Goal: Transaction & Acquisition: Book appointment/travel/reservation

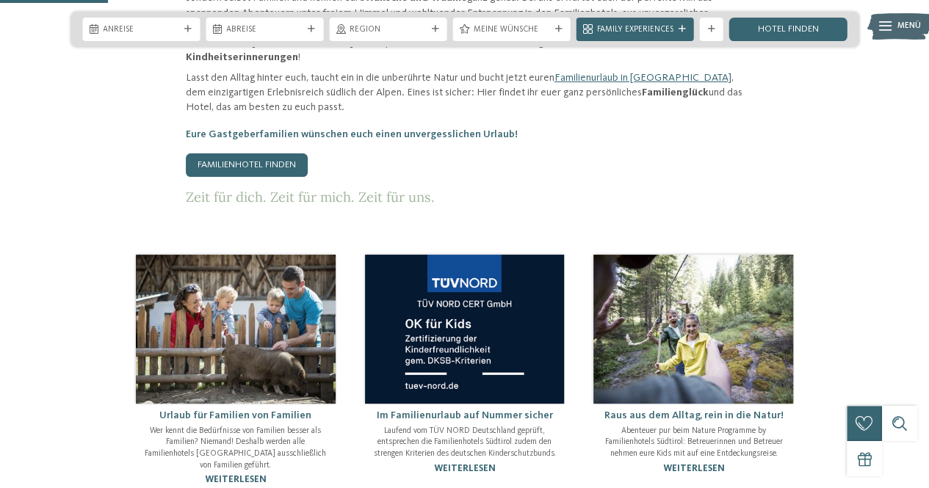
scroll to position [661, 0]
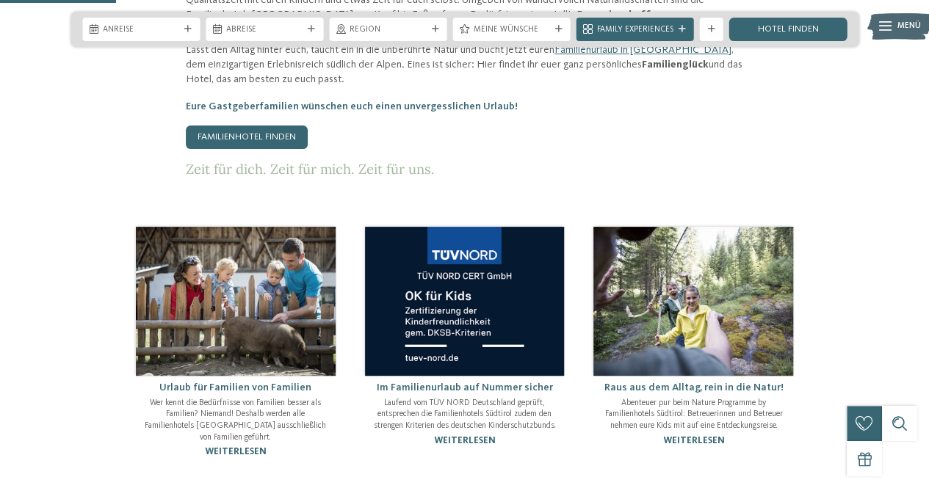
click at [186, 383] on link "Urlaub für Familien von Familien" at bounding box center [235, 388] width 152 height 10
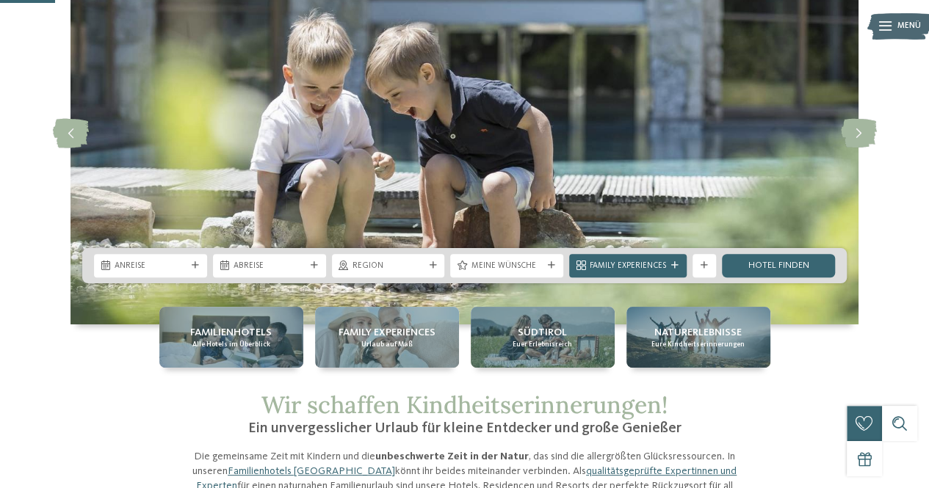
scroll to position [147, 0]
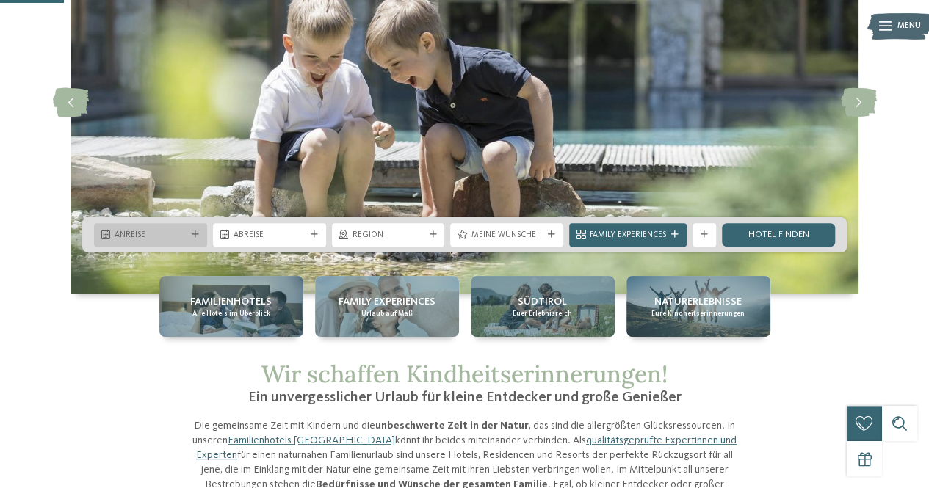
click at [164, 230] on span "Anreise" at bounding box center [151, 236] width 72 height 12
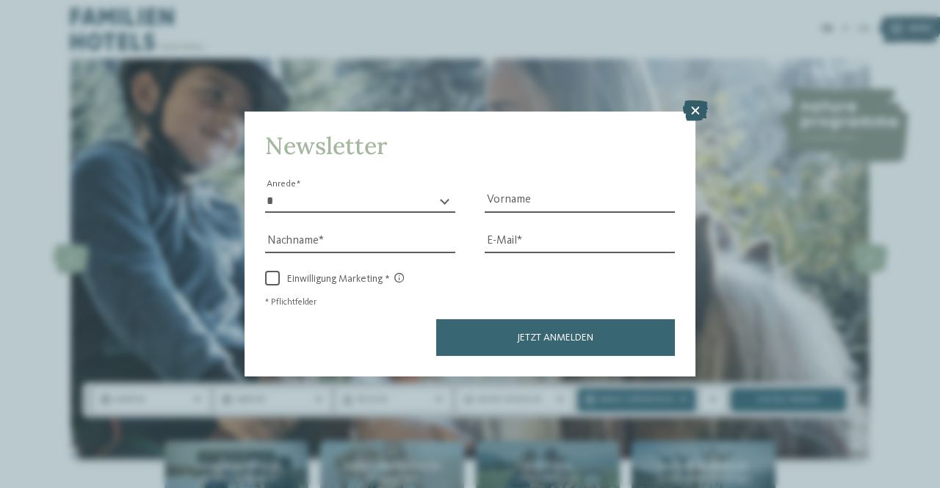
click at [698, 112] on icon at bounding box center [695, 111] width 25 height 21
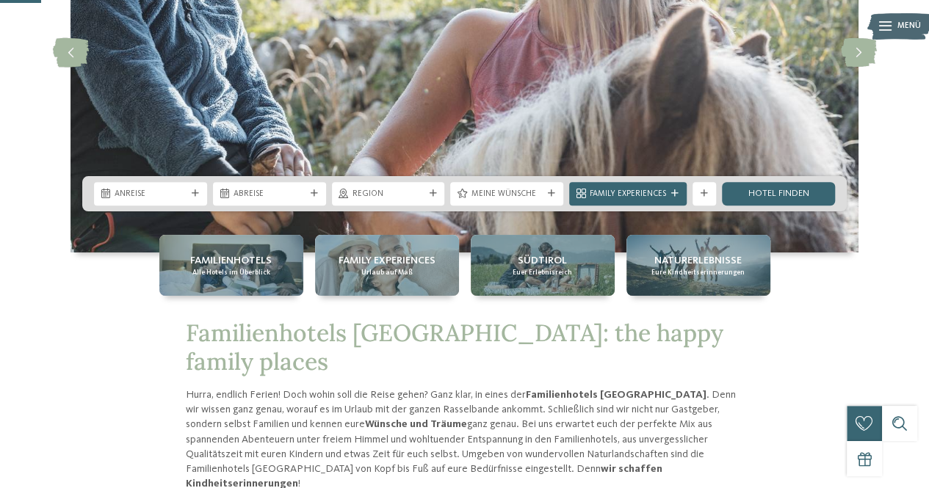
scroll to position [220, 0]
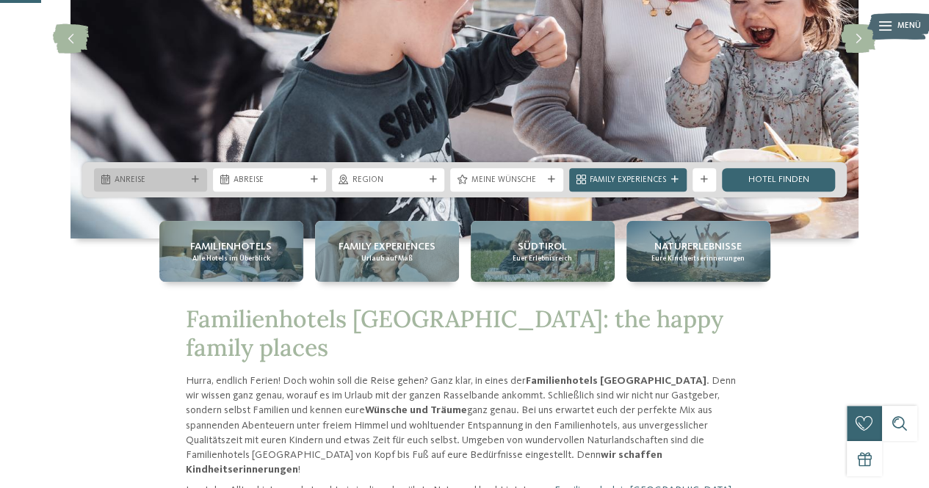
click at [159, 184] on span "Anreise" at bounding box center [151, 181] width 72 height 12
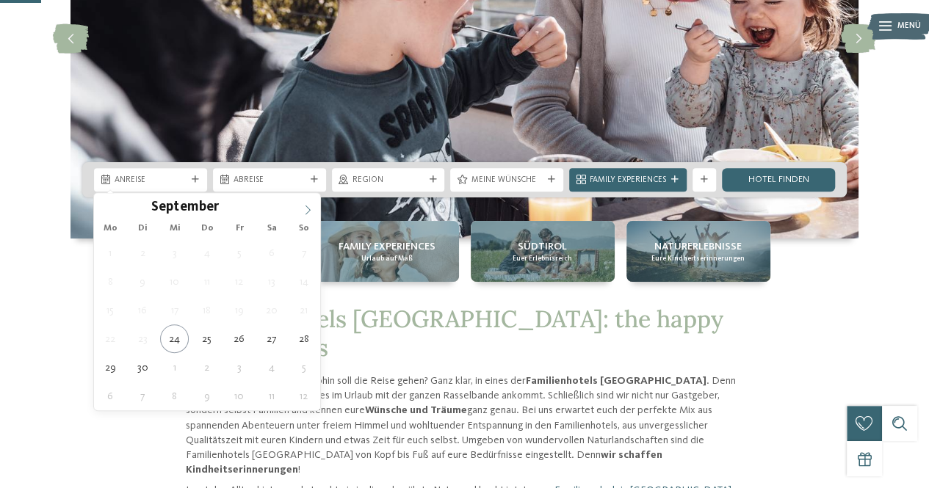
click at [298, 214] on span at bounding box center [307, 205] width 25 height 25
type input "****"
click at [298, 214] on span at bounding box center [307, 205] width 25 height 25
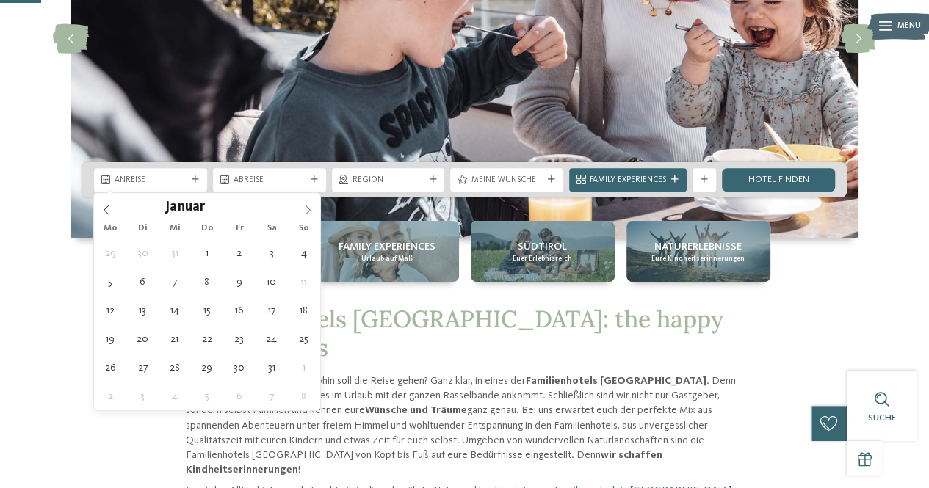
click at [297, 213] on span at bounding box center [307, 205] width 25 height 25
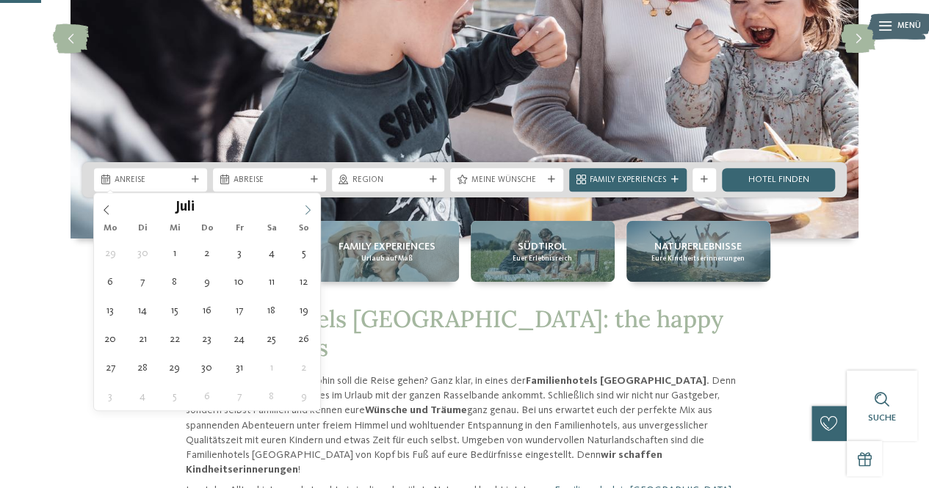
click at [297, 213] on span at bounding box center [307, 205] width 25 height 25
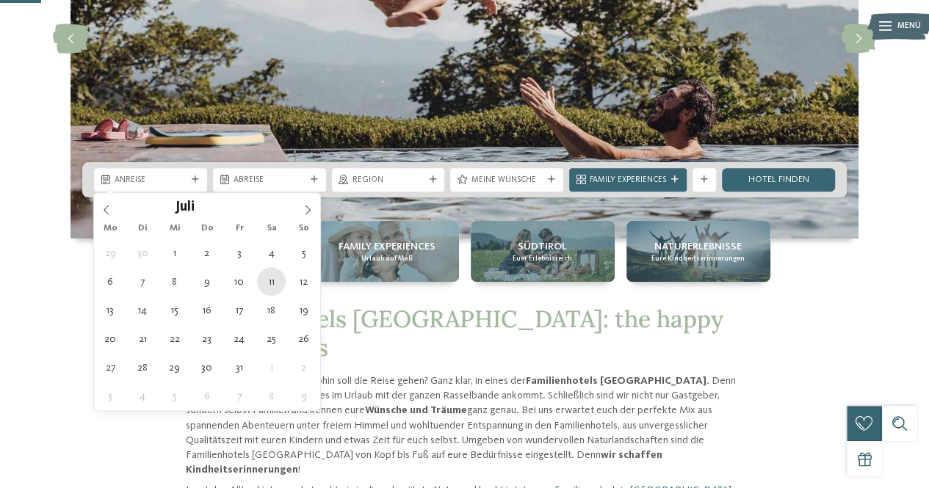
type div "11.07.2026"
type input "****"
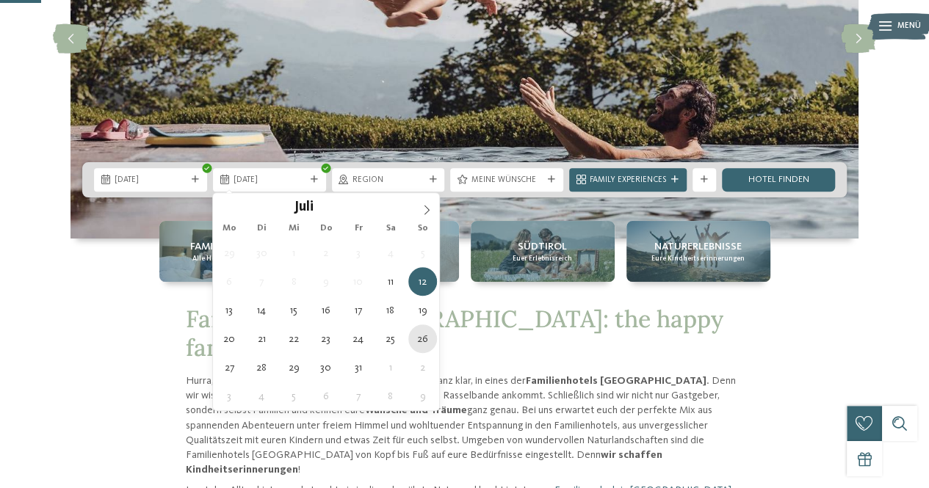
type div "26.07.2026"
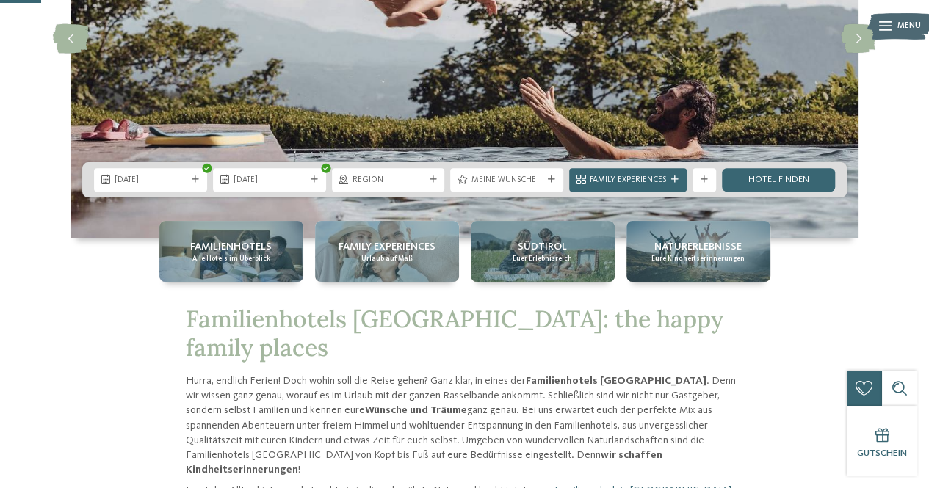
click at [386, 189] on div "Region" at bounding box center [388, 179] width 113 height 23
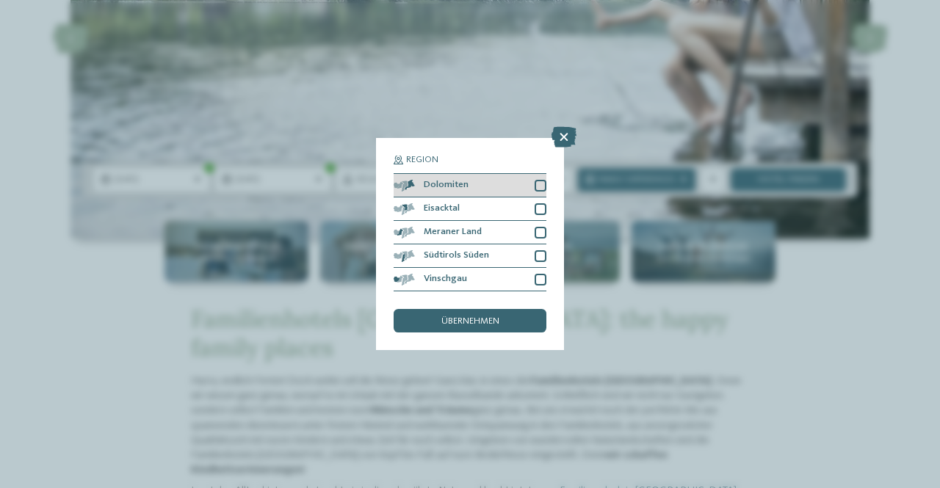
click at [539, 189] on div at bounding box center [541, 186] width 12 height 12
click at [489, 319] on span "übernehmen" at bounding box center [470, 322] width 58 height 10
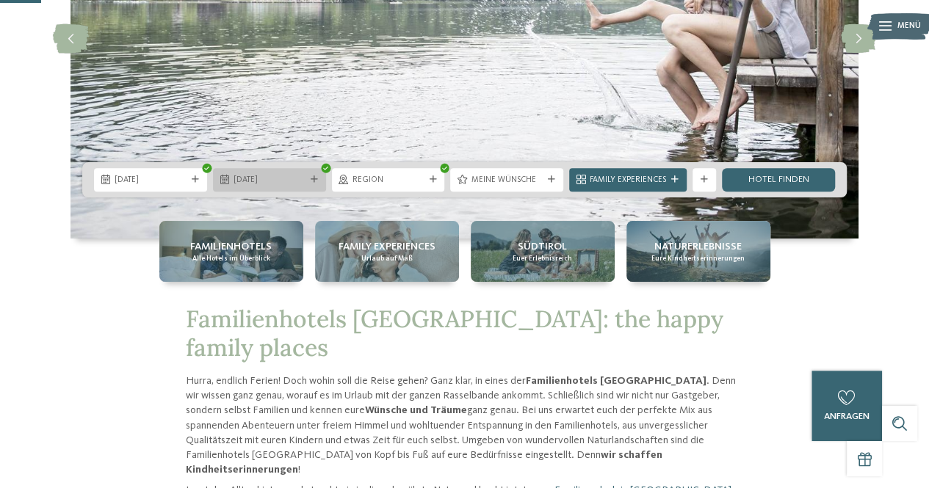
click at [238, 175] on span "26.07.2026" at bounding box center [269, 181] width 72 height 12
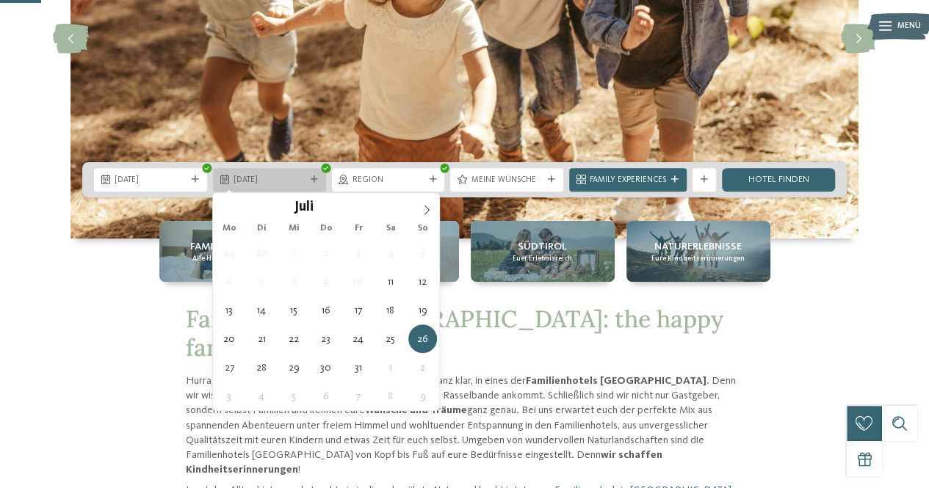
click at [238, 175] on span "26.07.2026" at bounding box center [269, 181] width 72 height 12
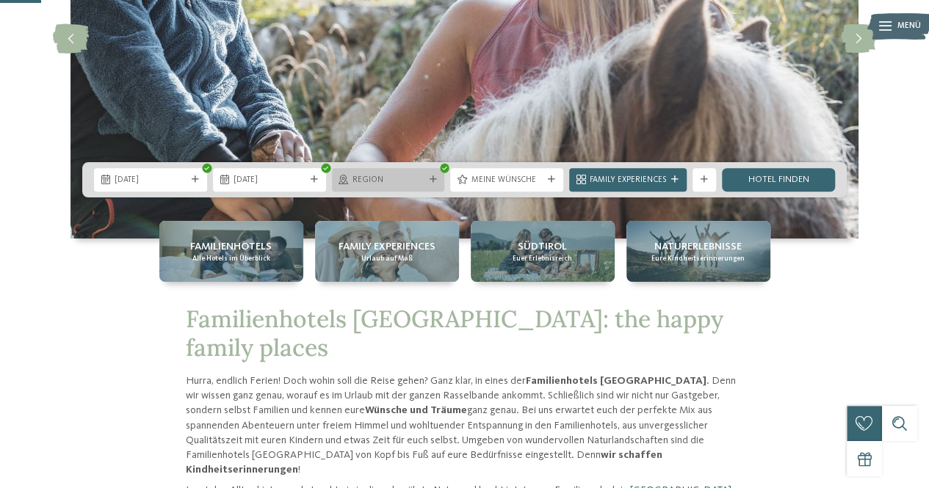
click at [424, 177] on span "Region" at bounding box center [388, 181] width 72 height 12
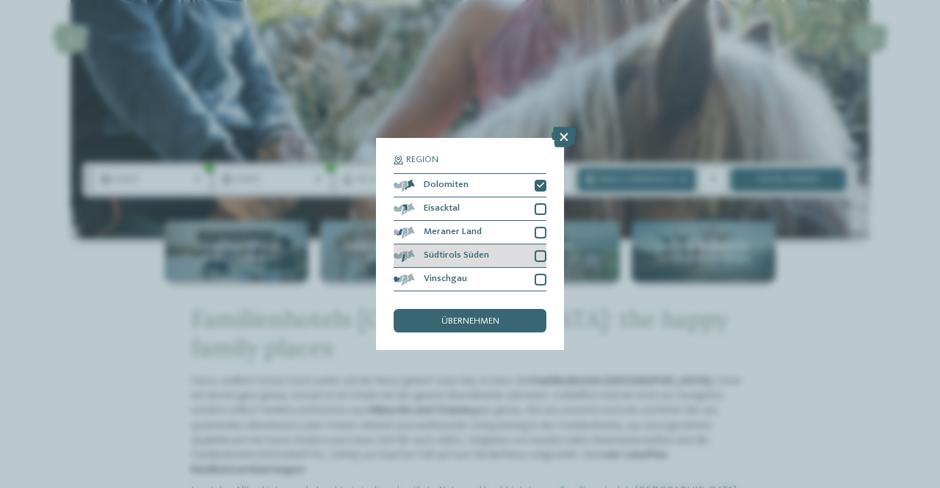
click at [538, 256] on div at bounding box center [541, 256] width 12 height 12
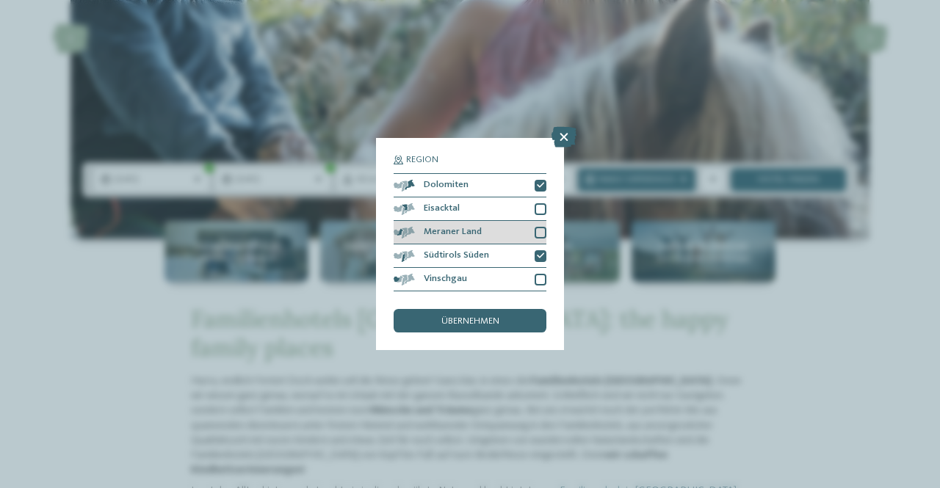
click at [539, 234] on div at bounding box center [541, 233] width 12 height 12
click at [488, 314] on div "übernehmen" at bounding box center [470, 320] width 153 height 23
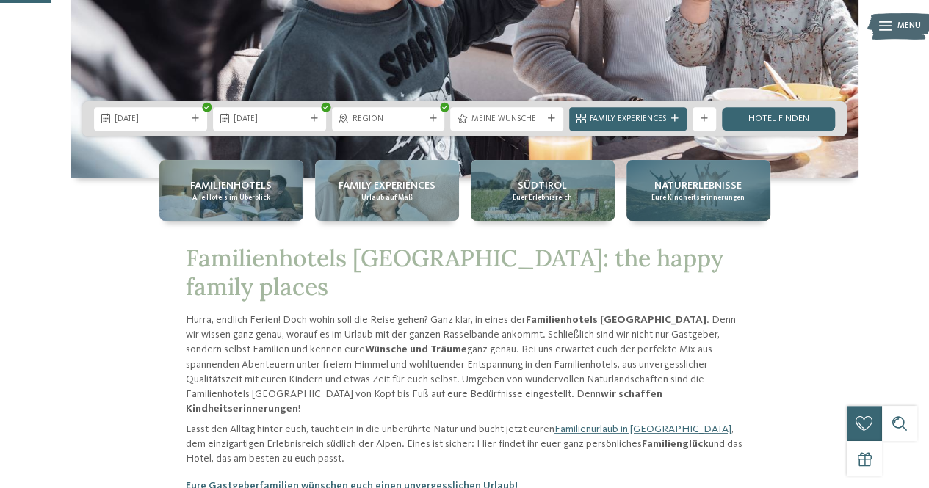
scroll to position [294, 0]
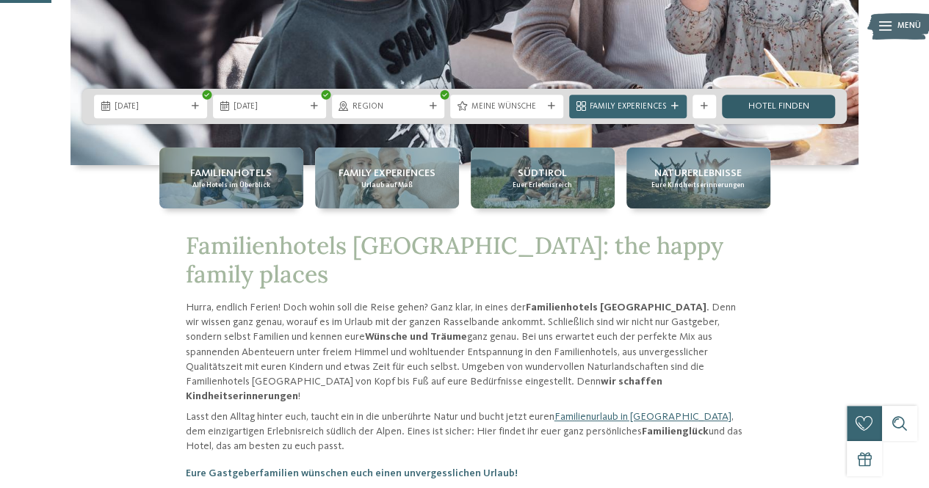
click at [769, 104] on link "Hotel finden" at bounding box center [778, 106] width 113 height 23
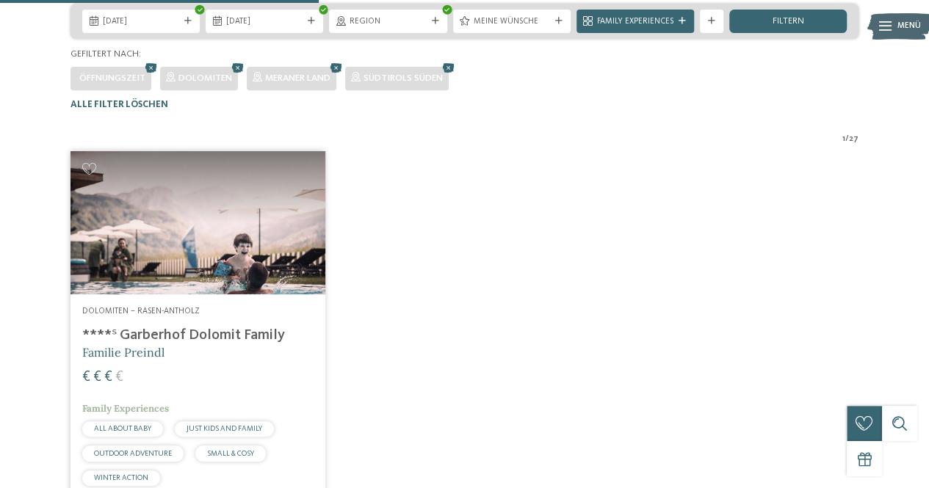
scroll to position [363, 0]
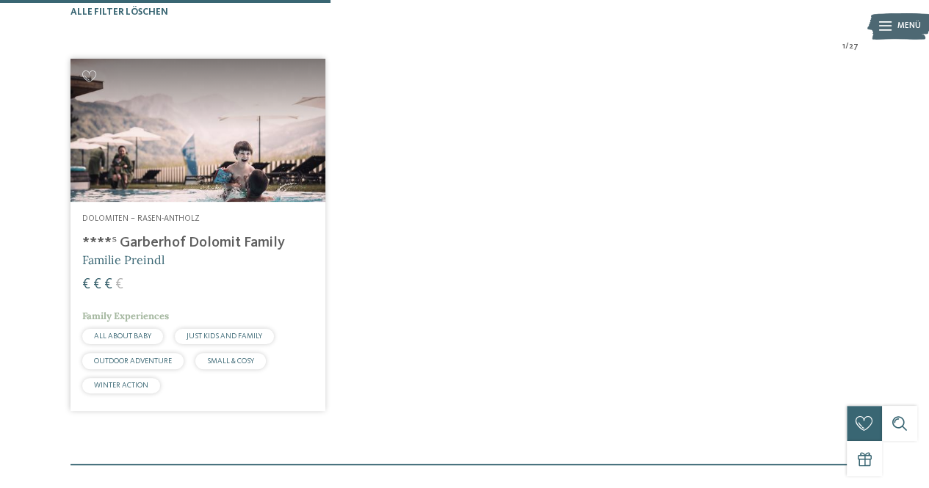
drag, startPoint x: 164, startPoint y: 233, endPoint x: 323, endPoint y: 231, distance: 158.6
click at [164, 233] on div "Dolomiten – Rasen-Antholz ****ˢ Garberhof Dolomit Family Familie Preindl € € € …" at bounding box center [197, 306] width 255 height 209
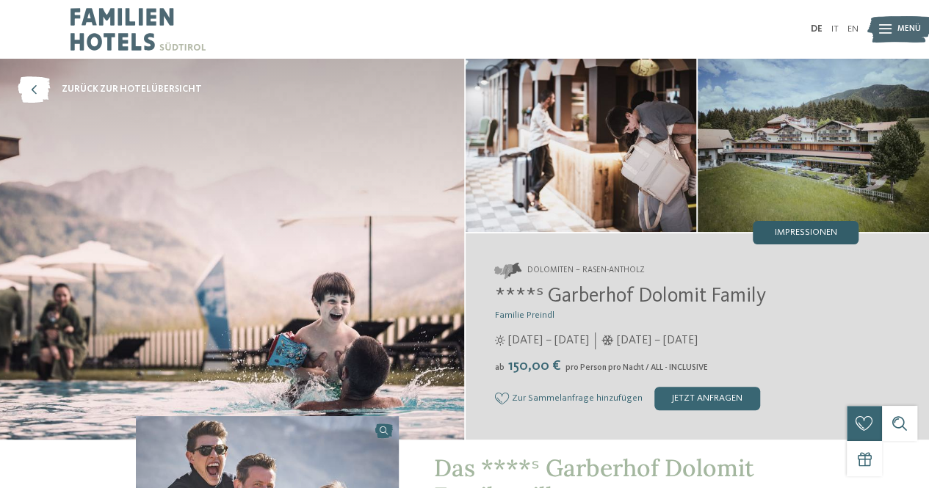
click at [833, 233] on span "Impressionen" at bounding box center [806, 233] width 62 height 10
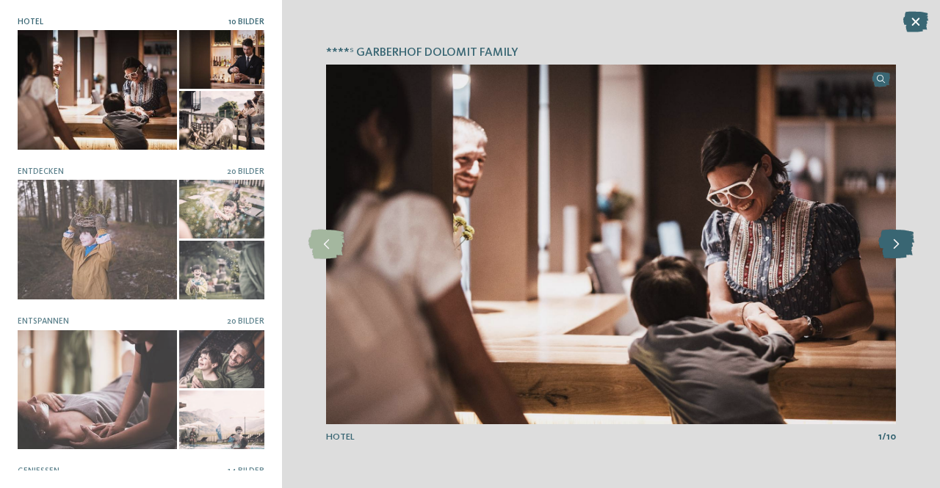
click at [897, 250] on icon at bounding box center [896, 244] width 36 height 29
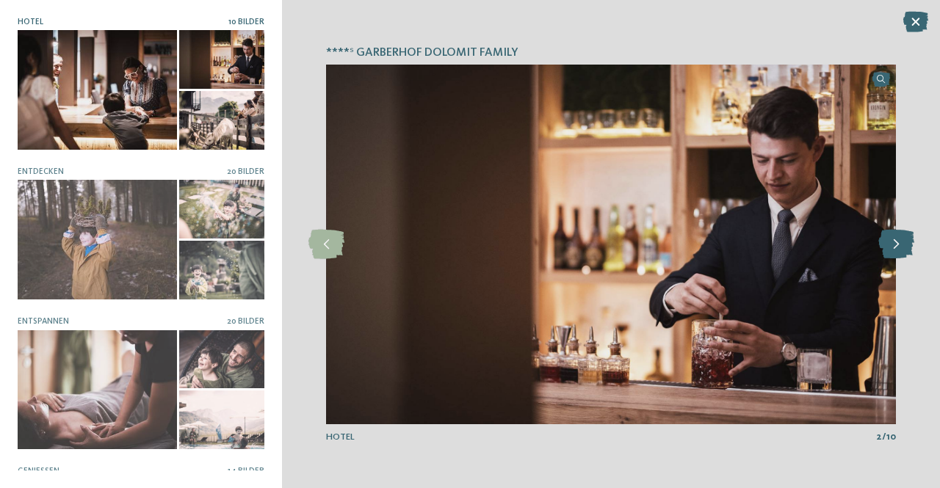
click at [897, 250] on icon at bounding box center [896, 244] width 36 height 29
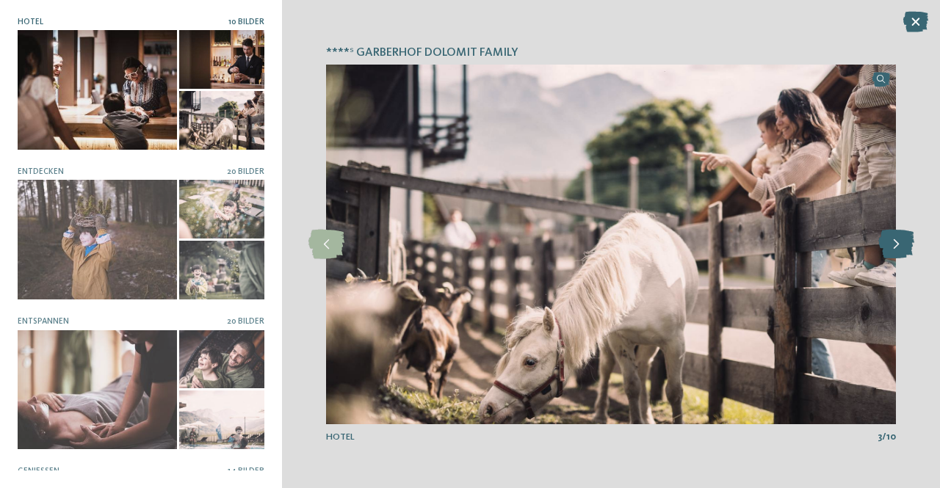
click at [897, 250] on icon at bounding box center [896, 244] width 36 height 29
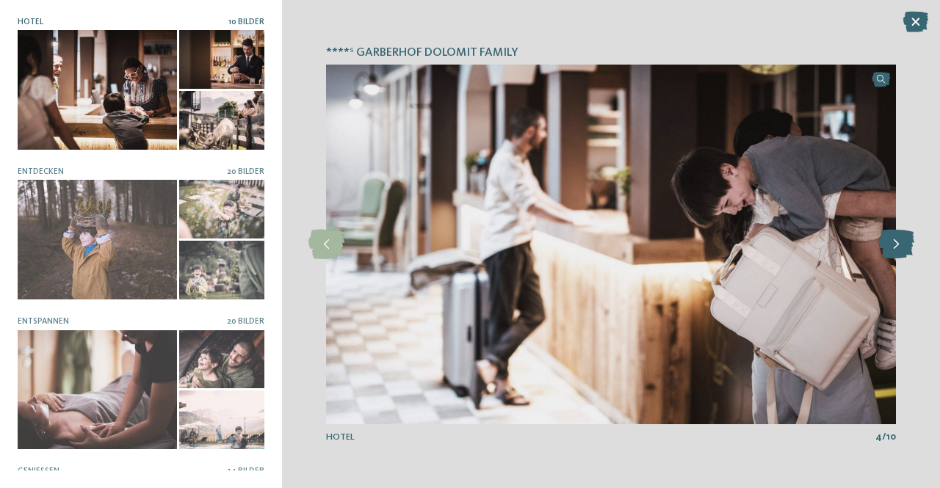
click at [897, 250] on icon at bounding box center [896, 244] width 36 height 29
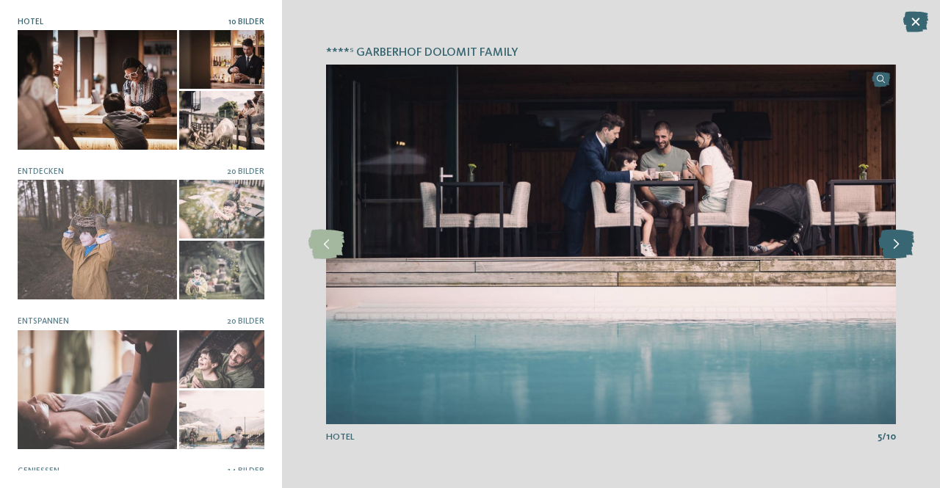
click at [897, 249] on icon at bounding box center [896, 244] width 36 height 29
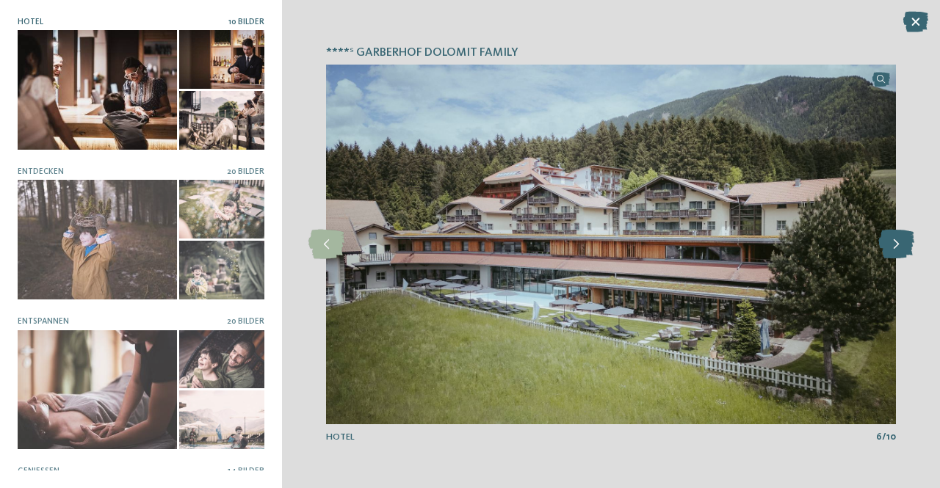
click at [897, 249] on icon at bounding box center [896, 244] width 36 height 29
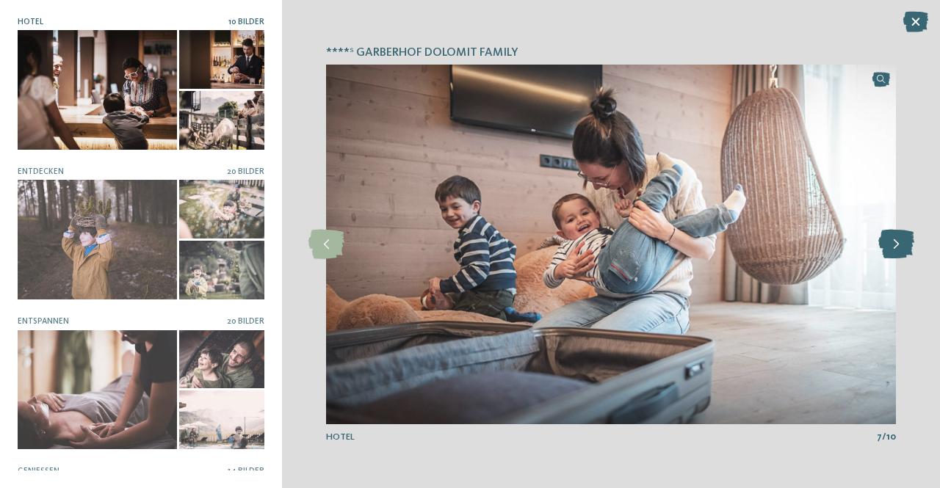
click at [897, 249] on icon at bounding box center [896, 244] width 36 height 29
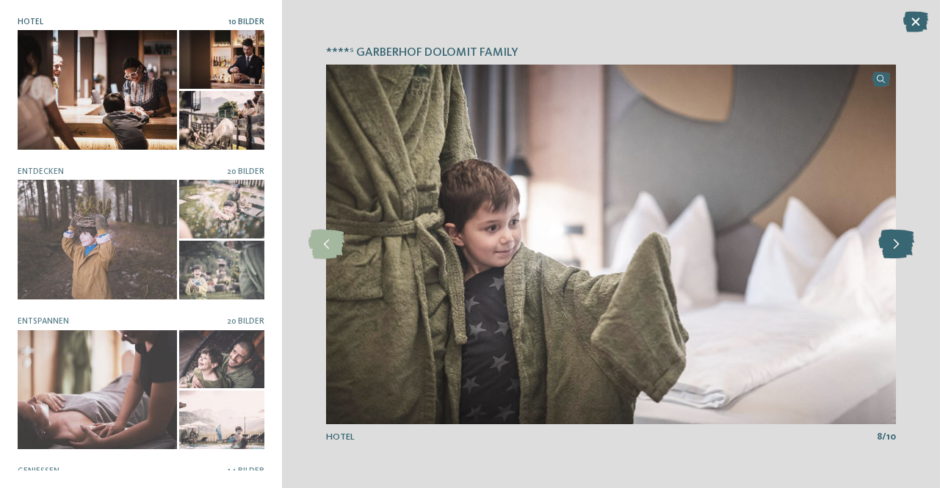
click at [897, 249] on icon at bounding box center [896, 244] width 36 height 29
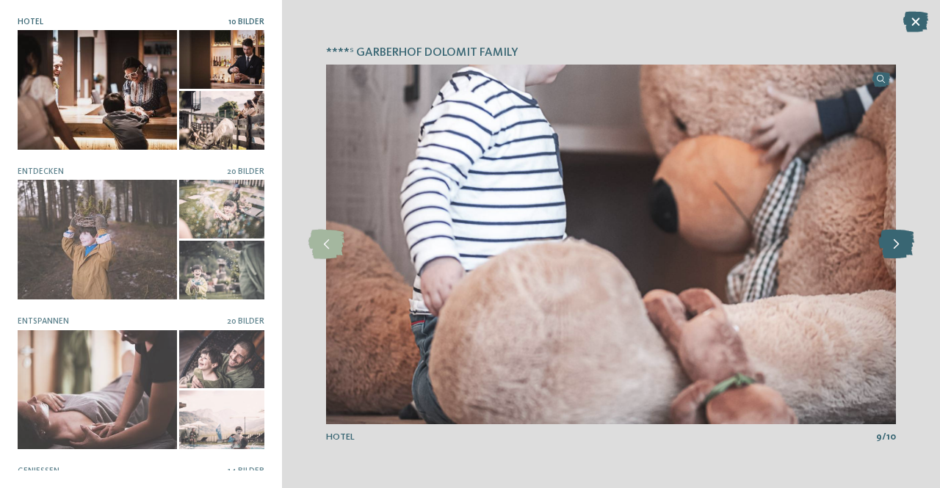
click at [897, 249] on icon at bounding box center [896, 244] width 36 height 29
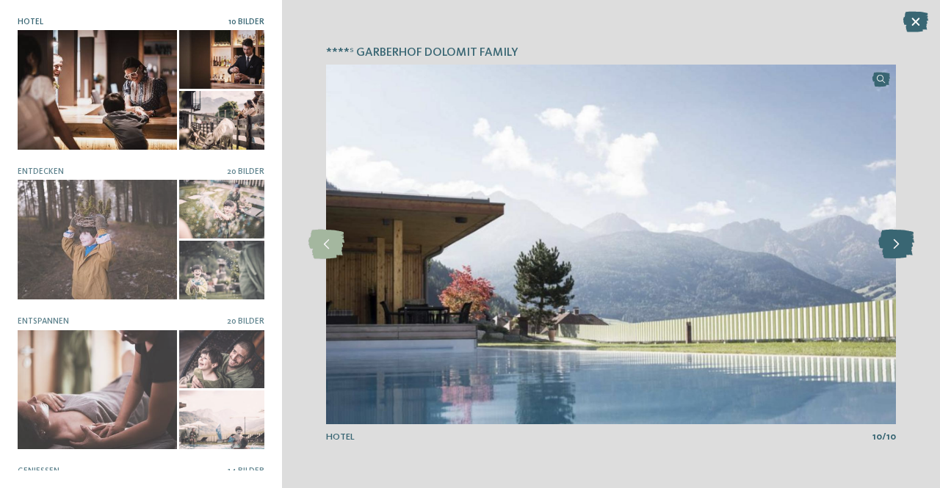
click at [897, 249] on icon at bounding box center [896, 244] width 36 height 29
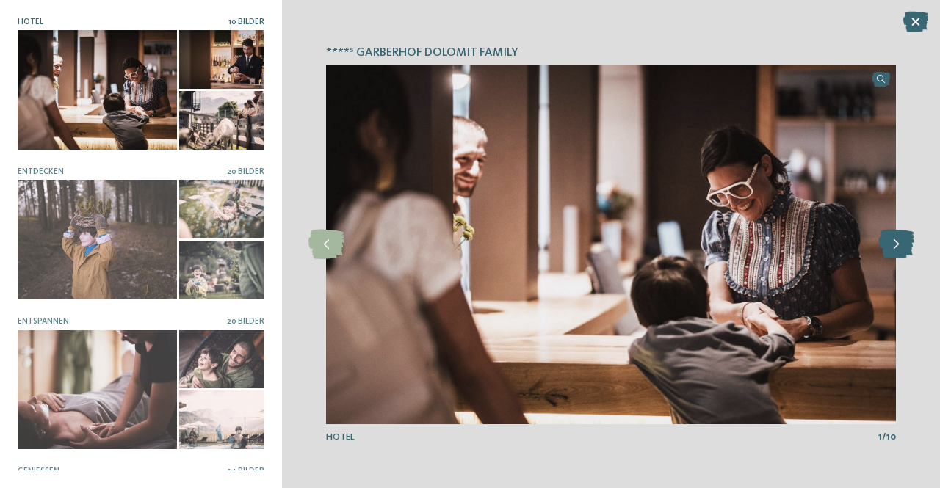
click at [897, 249] on icon at bounding box center [896, 244] width 36 height 29
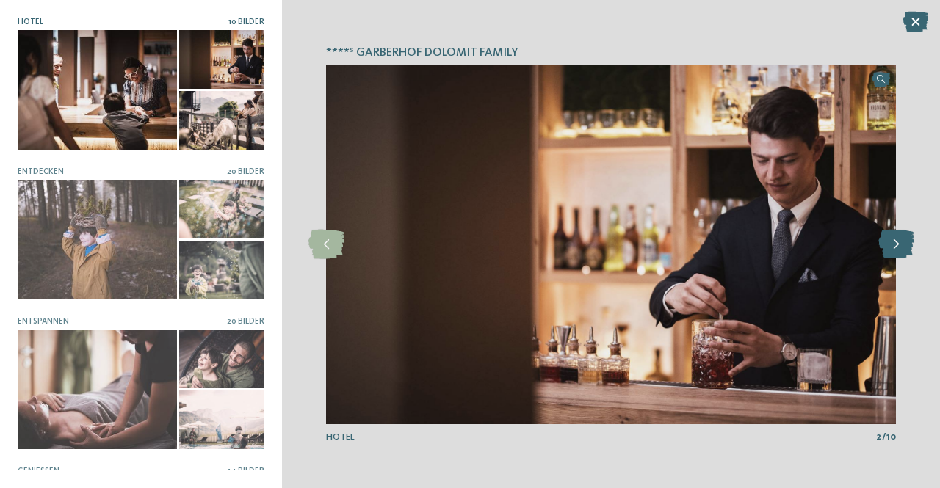
click at [897, 249] on icon at bounding box center [896, 244] width 36 height 29
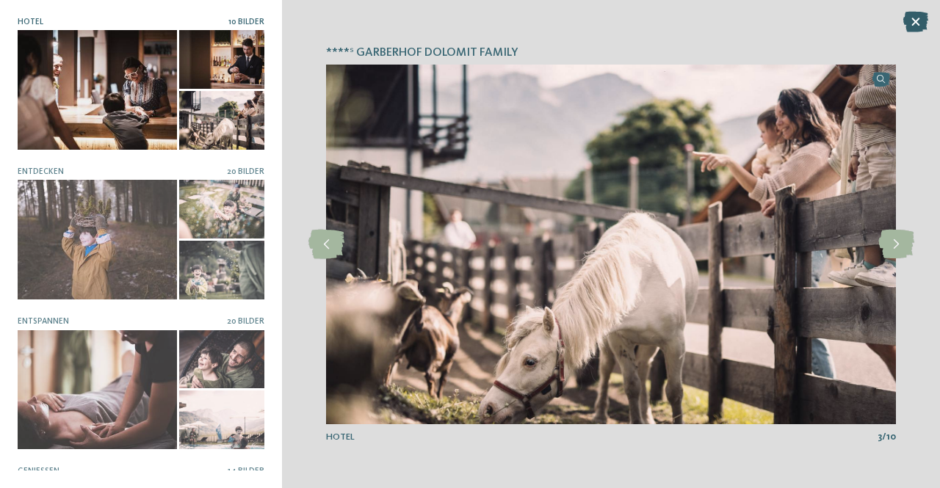
click at [916, 23] on icon at bounding box center [915, 22] width 25 height 21
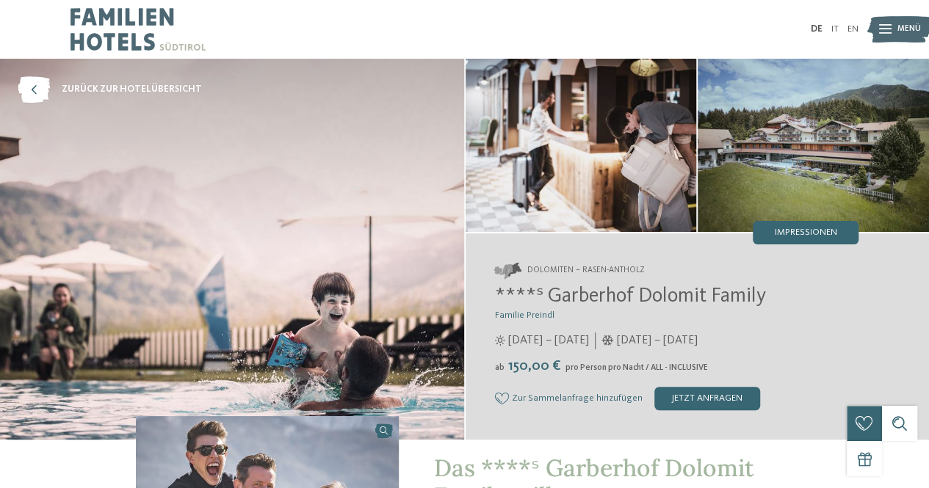
click at [880, 35] on div at bounding box center [885, 29] width 12 height 29
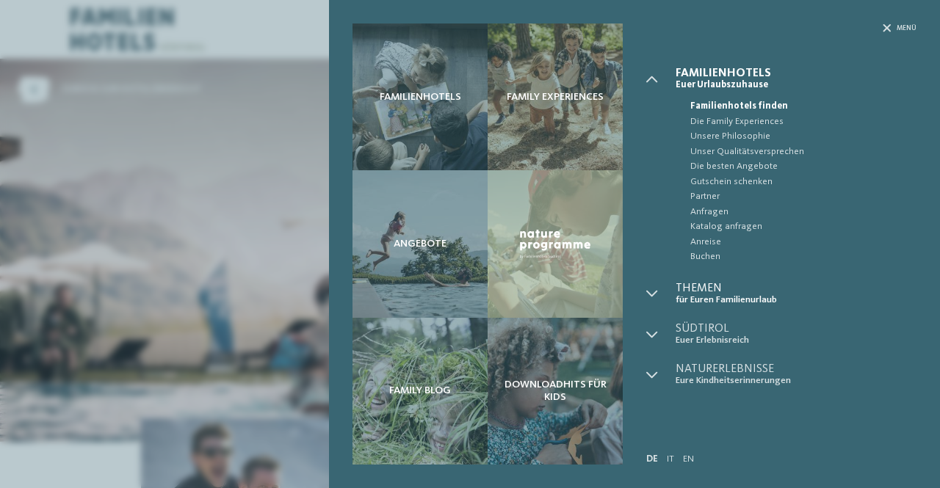
click at [713, 293] on span "Themen" at bounding box center [795, 289] width 241 height 12
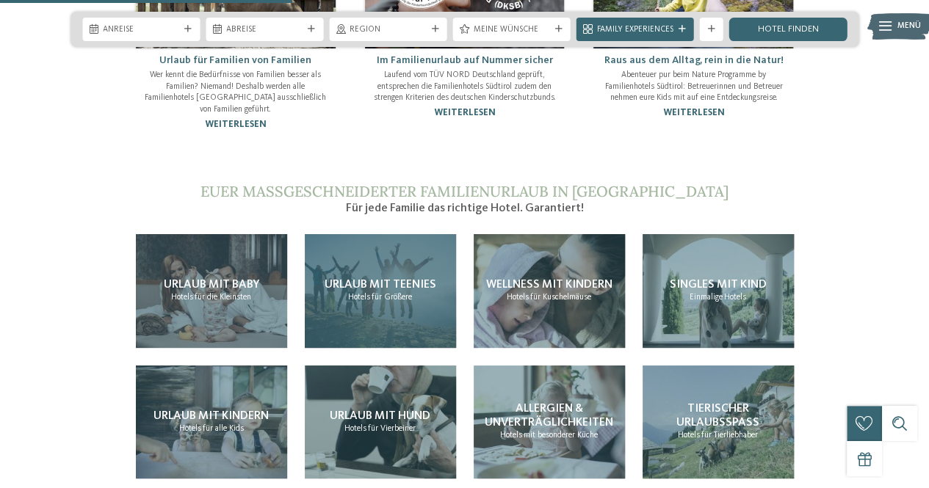
scroll to position [1175, 0]
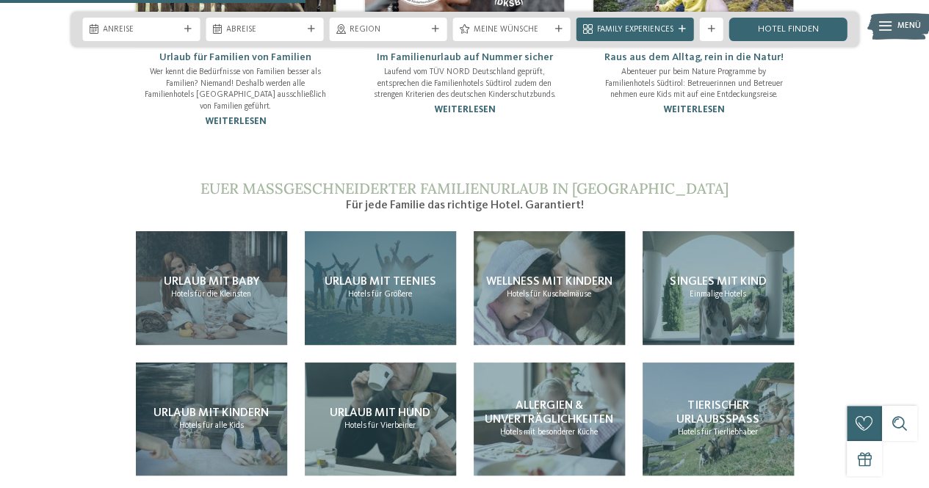
click at [391, 289] on p "Hotels für Größere" at bounding box center [380, 295] width 64 height 12
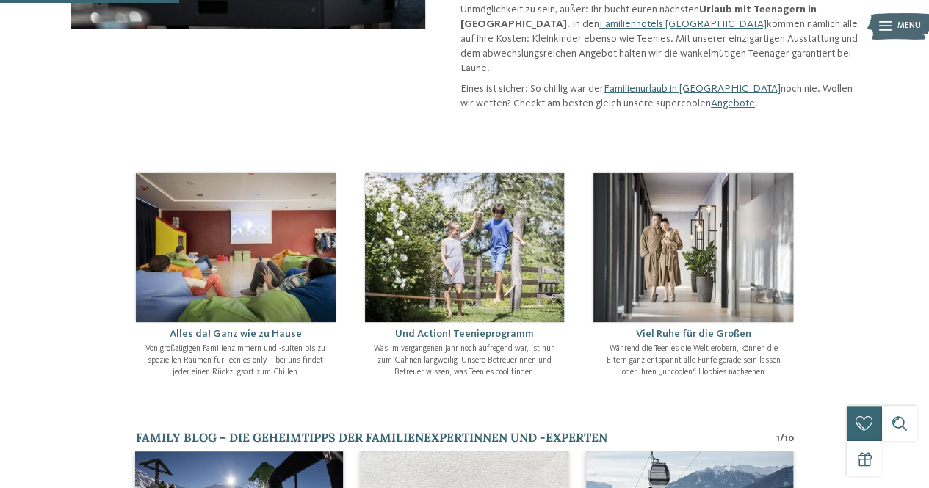
scroll to position [367, 0]
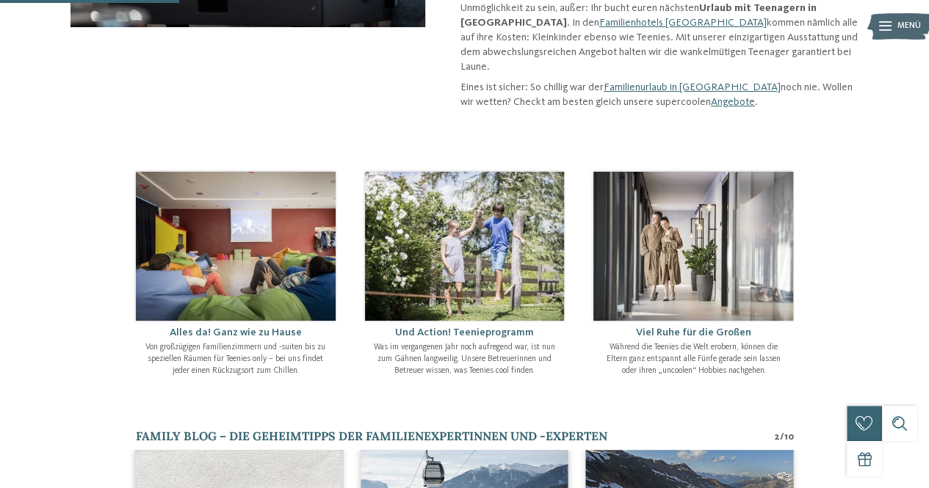
click at [540, 242] on img at bounding box center [465, 246] width 200 height 149
click at [482, 327] on span "Und Action! Teenieprogramm" at bounding box center [464, 332] width 139 height 10
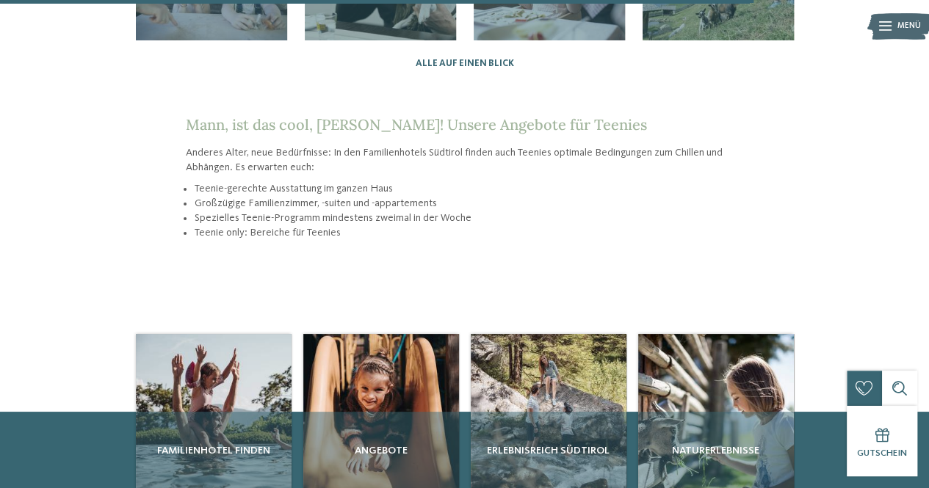
scroll to position [1615, 0]
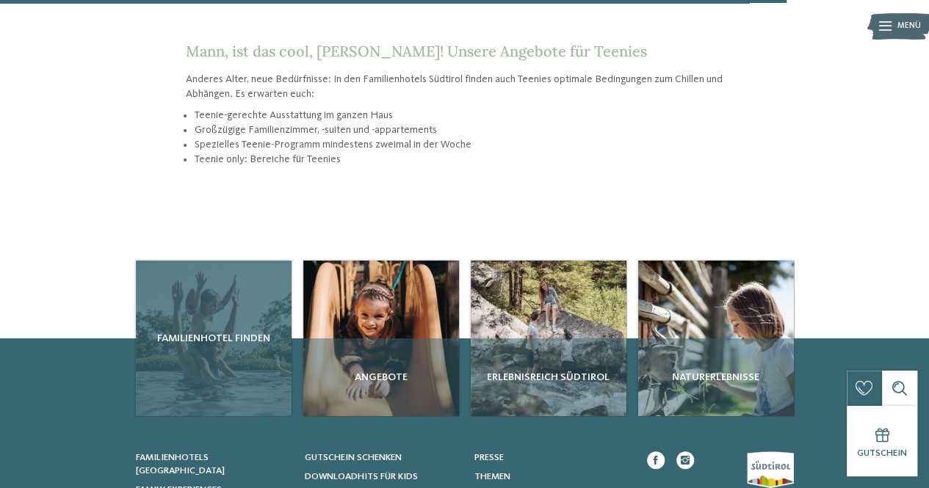
click at [264, 331] on span "Familienhotel finden" at bounding box center [214, 338] width 144 height 15
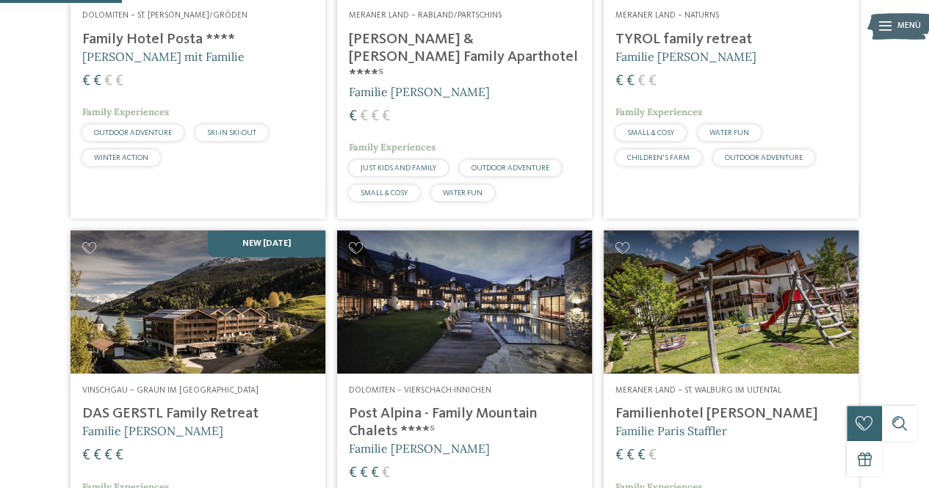
scroll to position [514, 0]
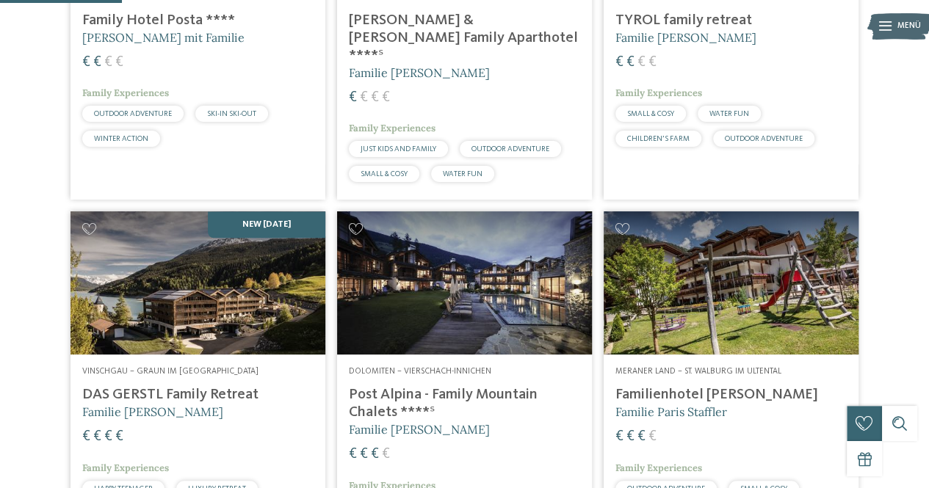
click at [452, 299] on img at bounding box center [464, 282] width 255 height 143
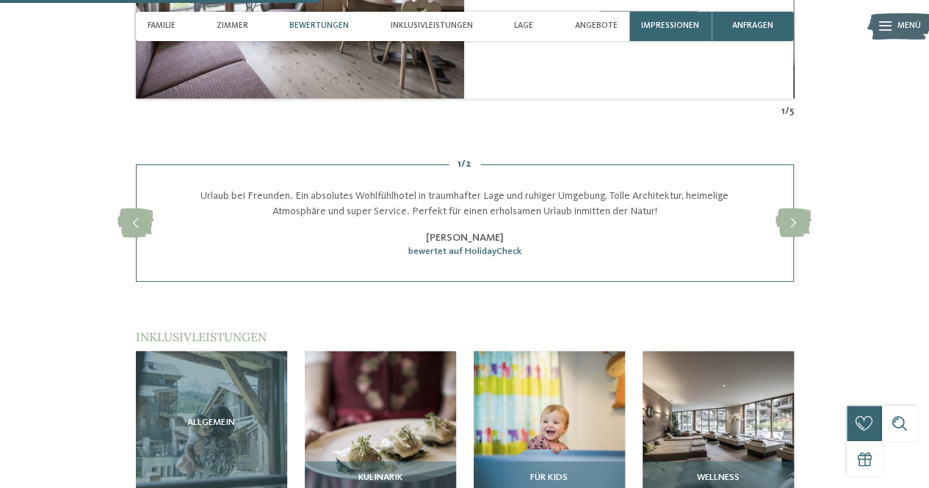
scroll to position [1615, 0]
